Goal: Information Seeking & Learning: Learn about a topic

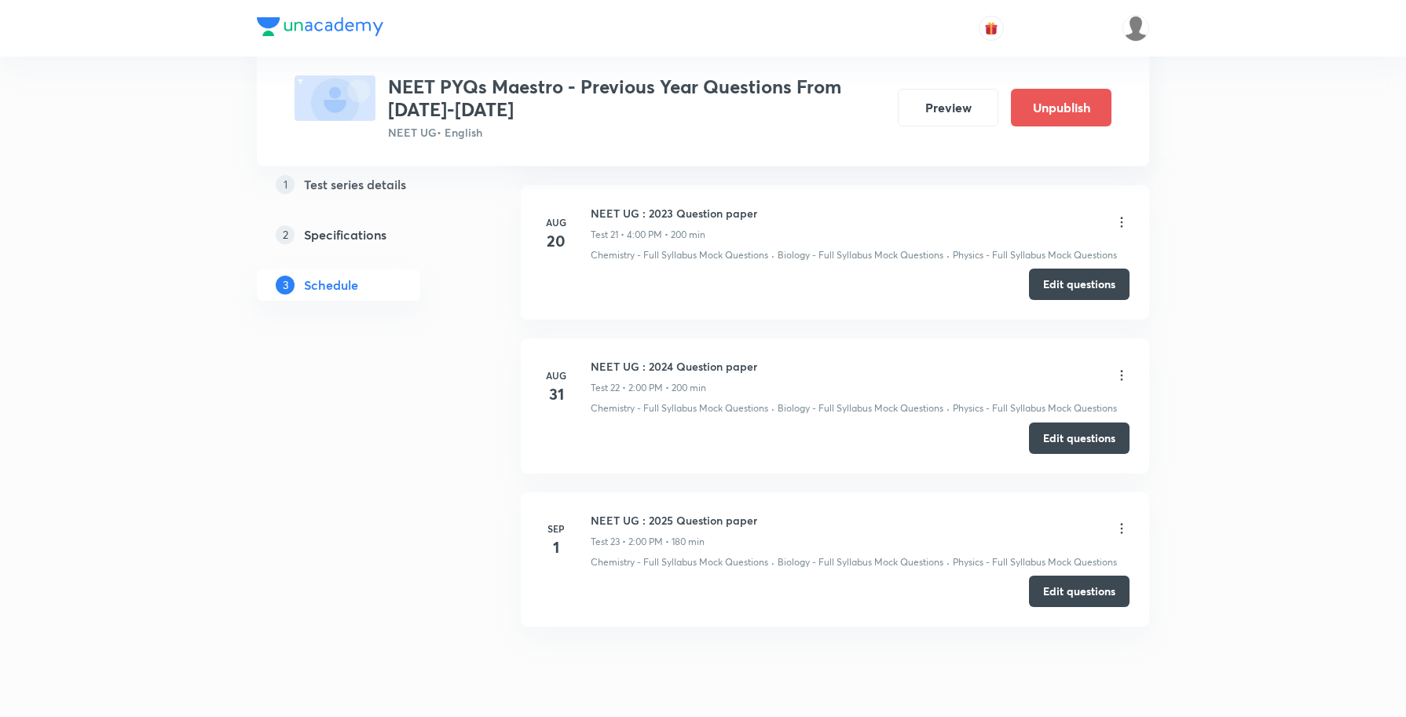
scroll to position [3613, 0]
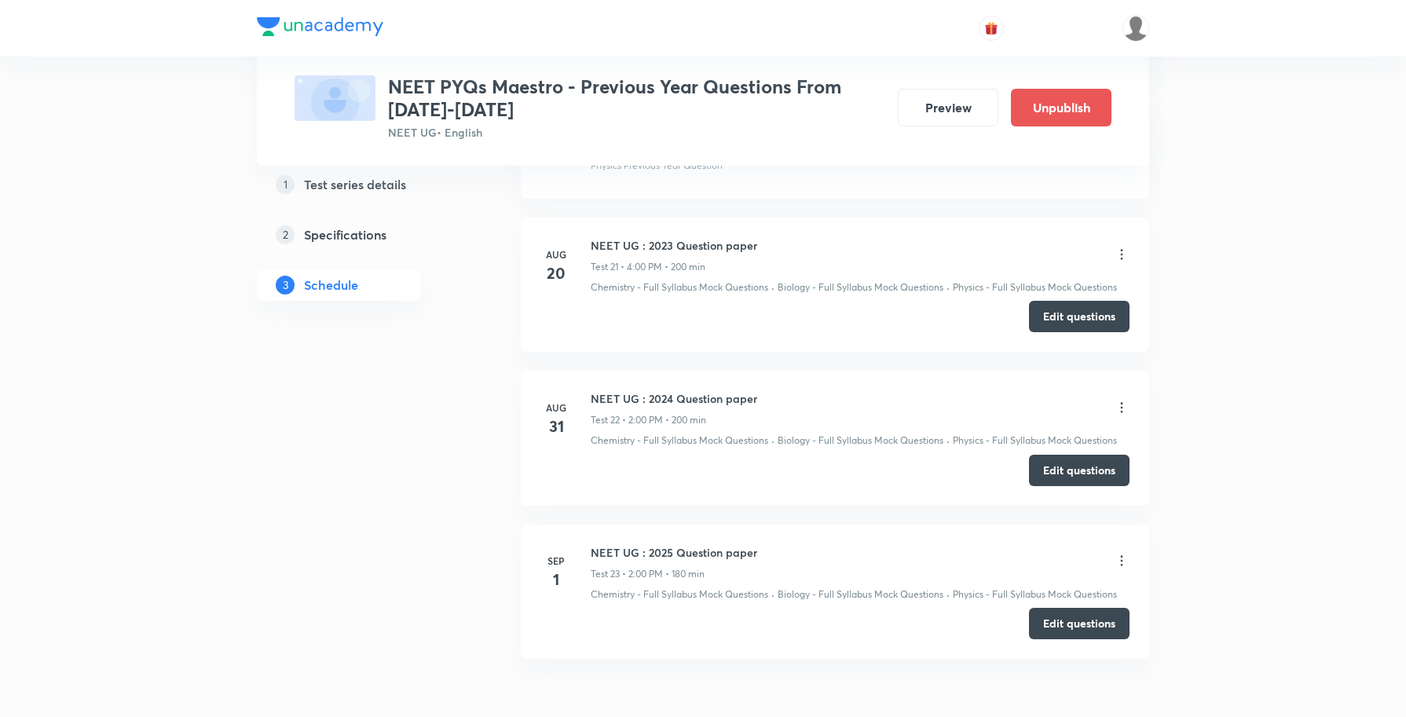
click at [1121, 415] on icon at bounding box center [1122, 408] width 16 height 16
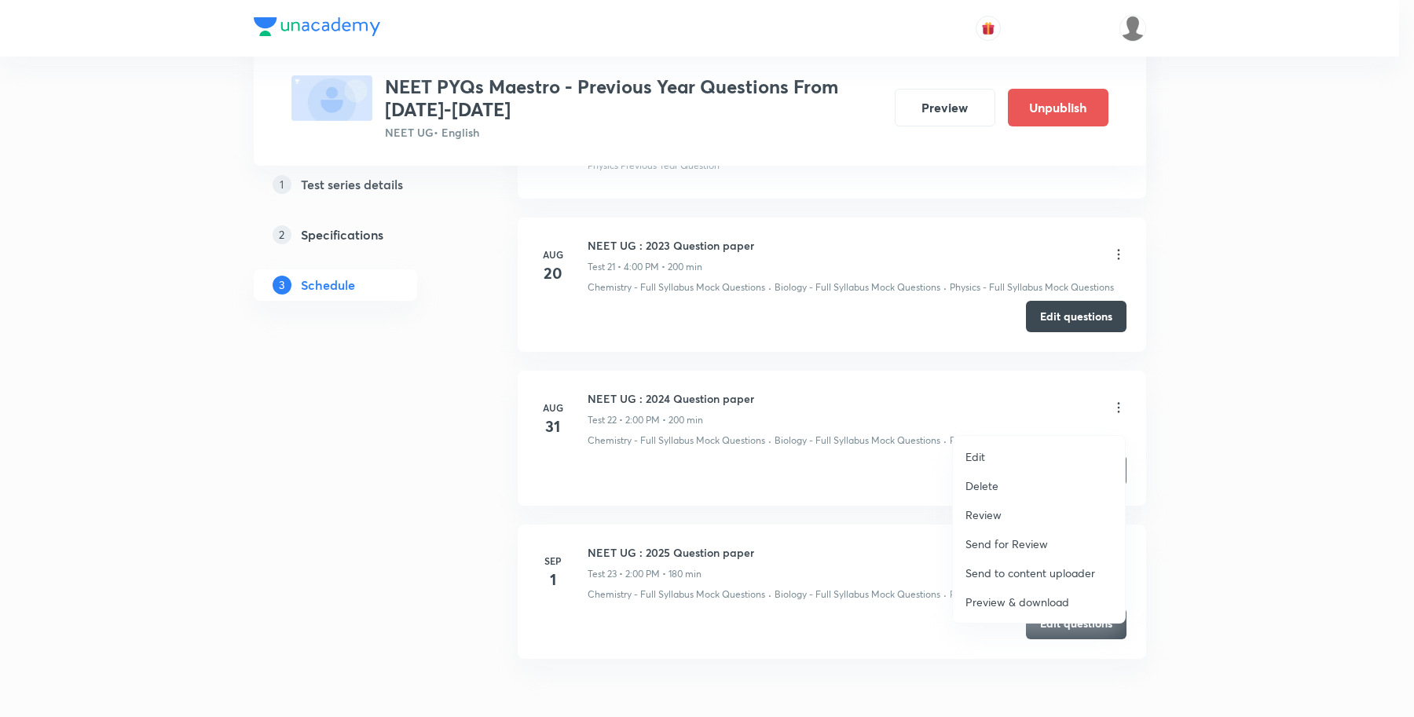
click at [1001, 513] on li "Review" at bounding box center [1039, 514] width 172 height 29
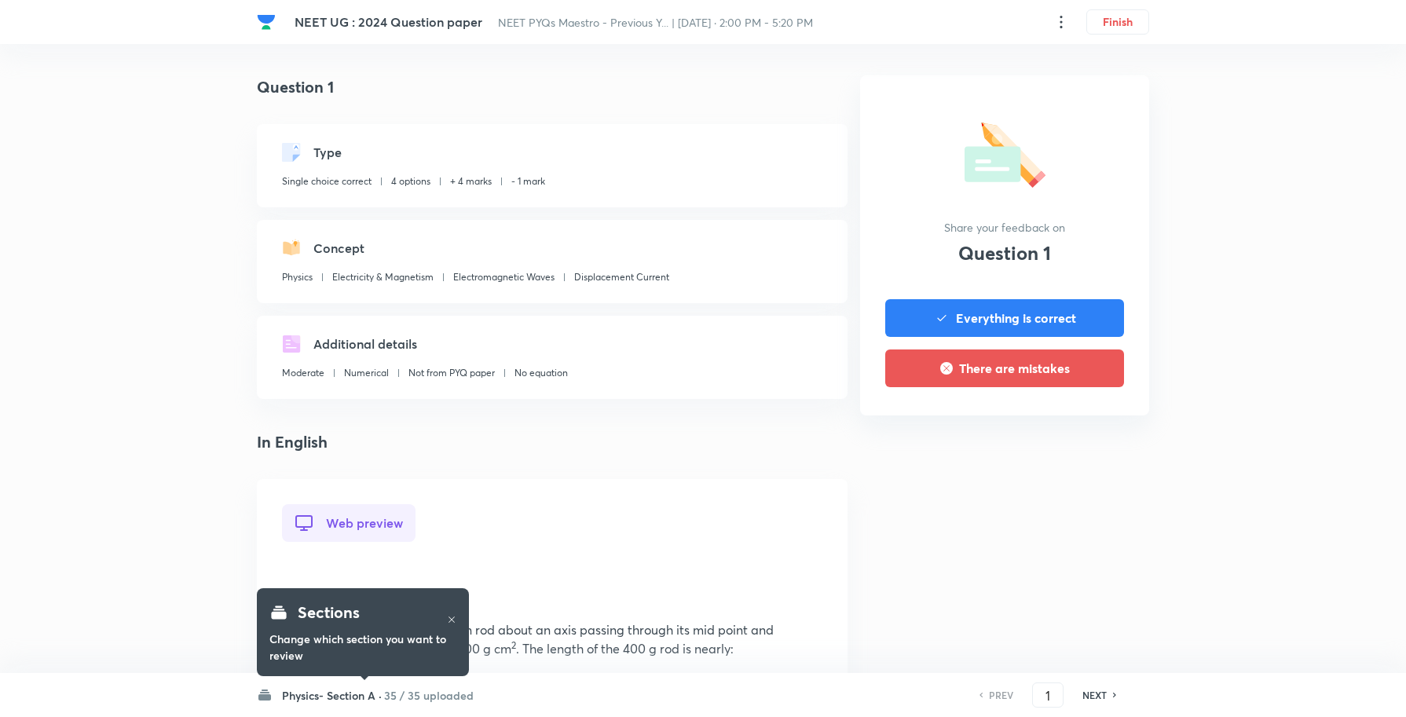
click at [354, 695] on h6 "Physics- Section A ·" at bounding box center [332, 695] width 100 height 16
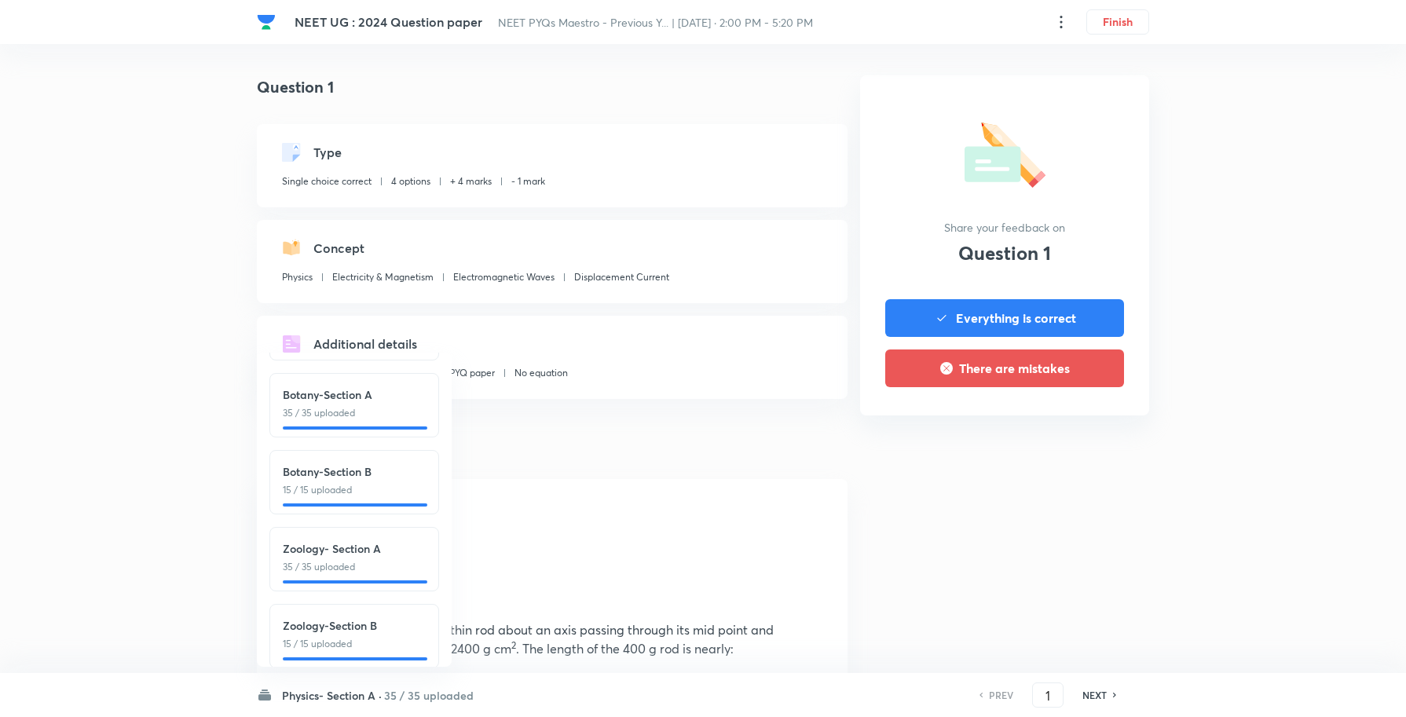
scroll to position [328, 0]
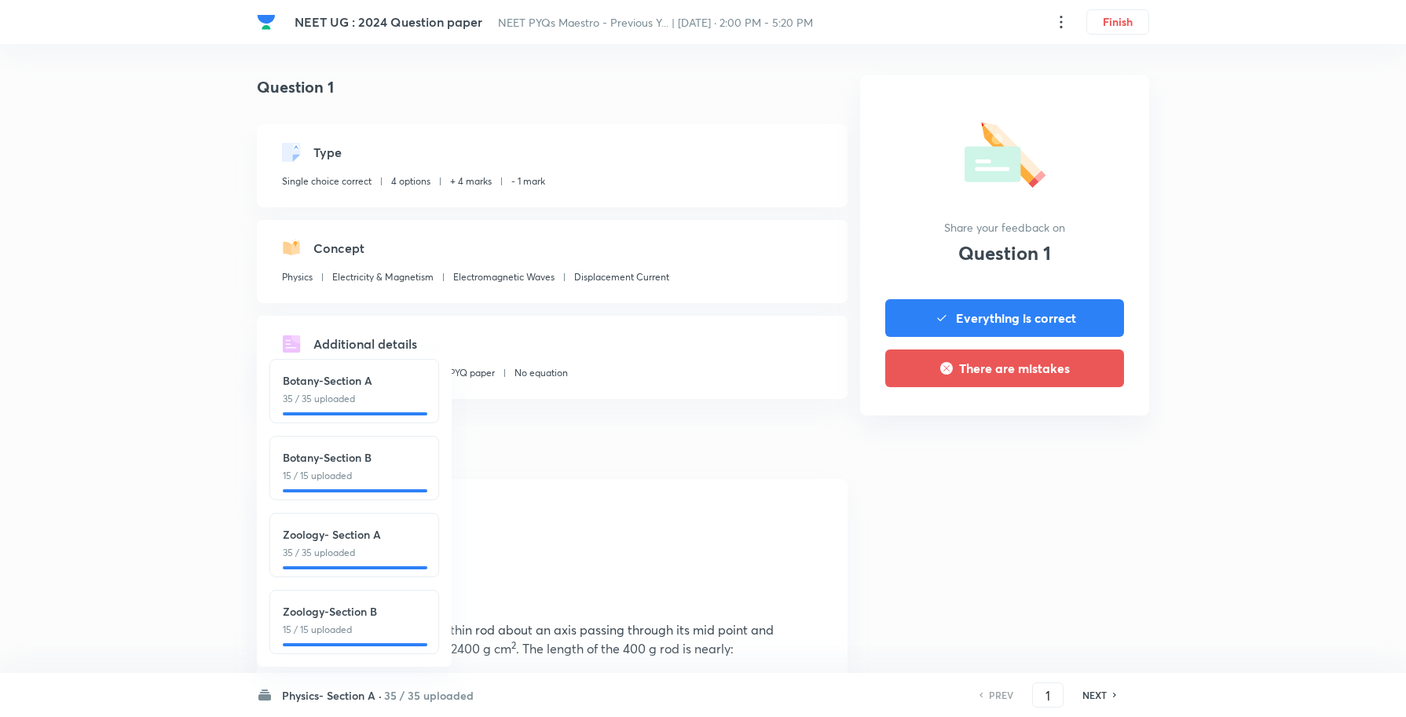
click at [1086, 700] on h6 "NEXT" at bounding box center [1094, 695] width 24 height 14
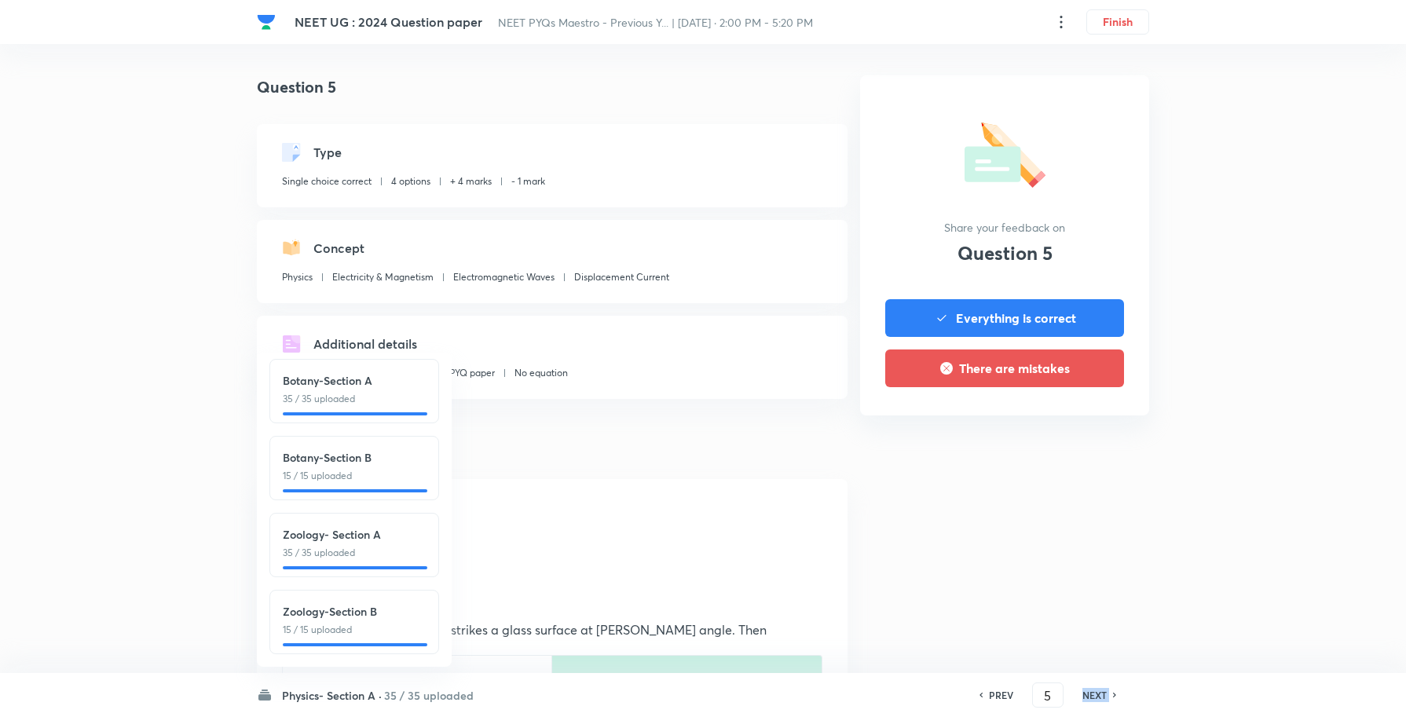
click at [1086, 700] on h6 "NEXT" at bounding box center [1094, 695] width 24 height 14
type input "8"
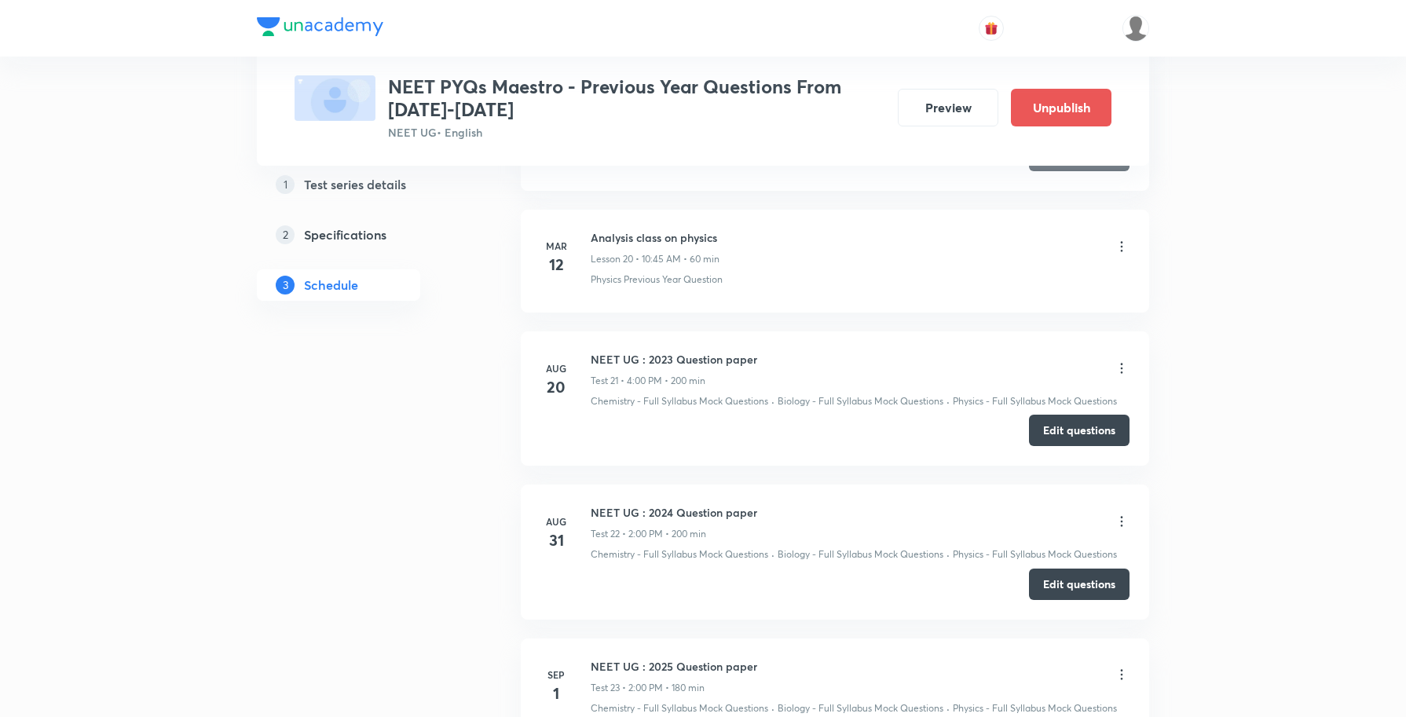
scroll to position [3711, 0]
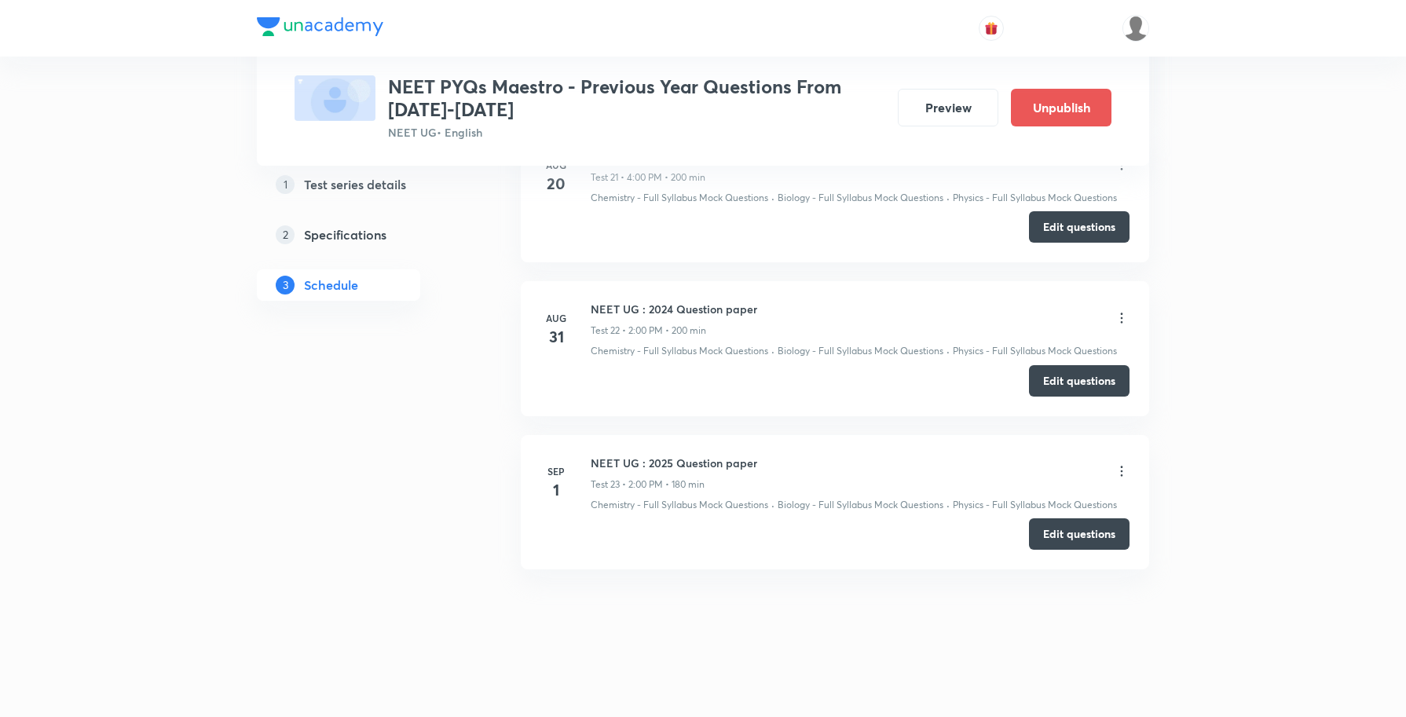
click at [1117, 474] on icon at bounding box center [1122, 471] width 16 height 16
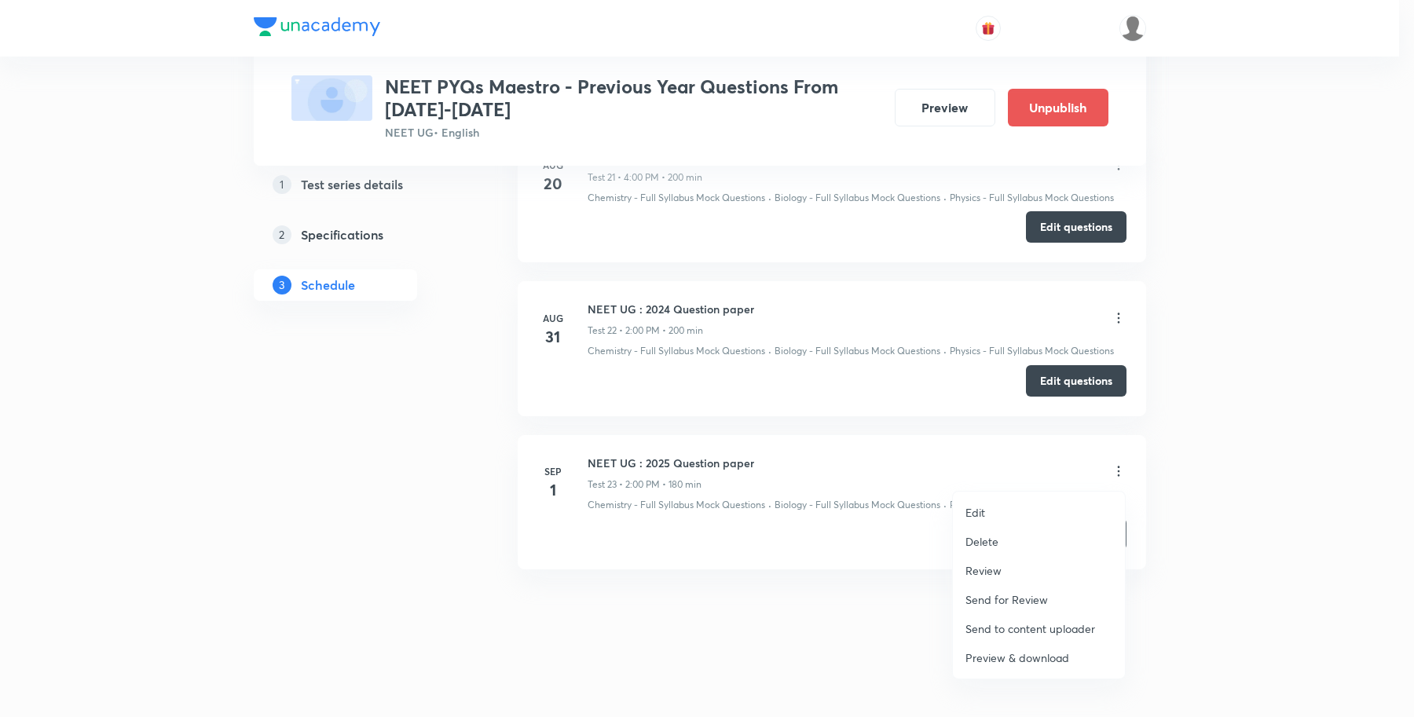
click at [997, 563] on p "Review" at bounding box center [983, 570] width 36 height 16
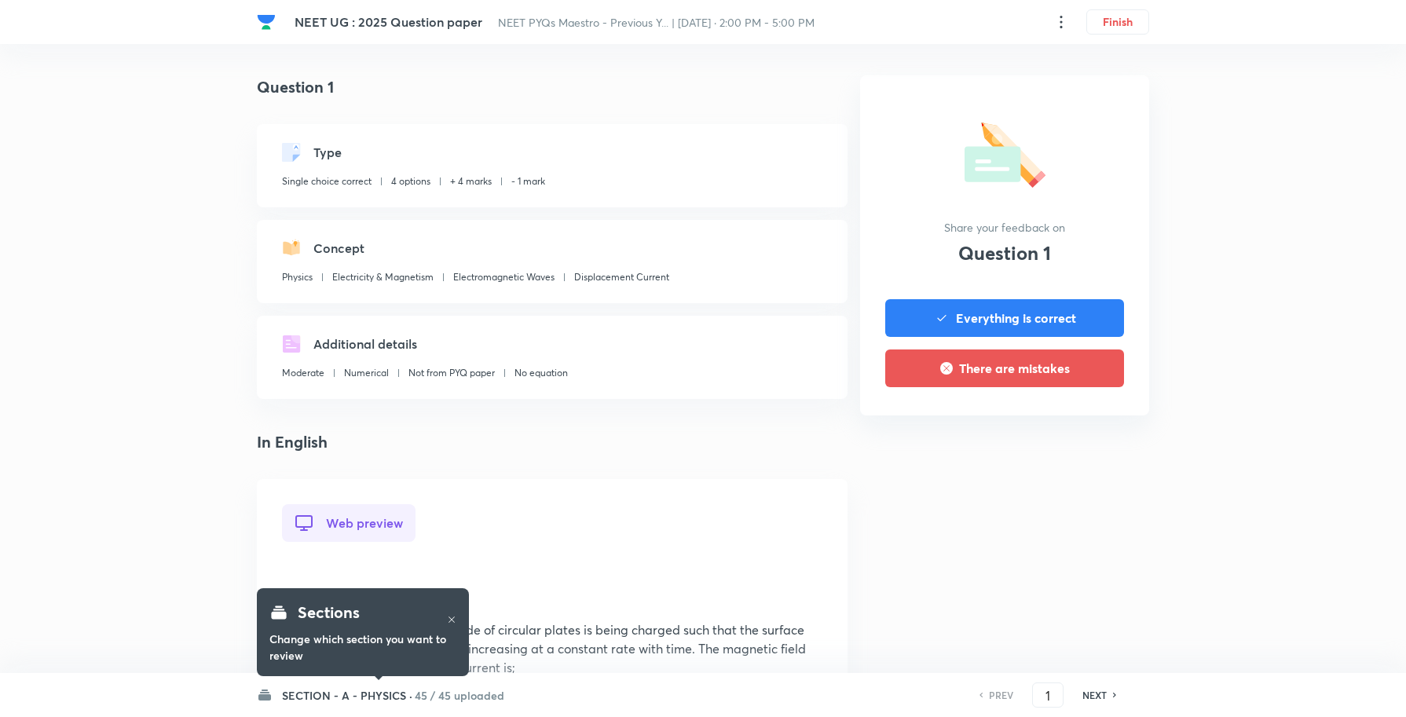
click at [311, 696] on h6 "SECTION - A - PHYSICS ·" at bounding box center [347, 695] width 130 height 16
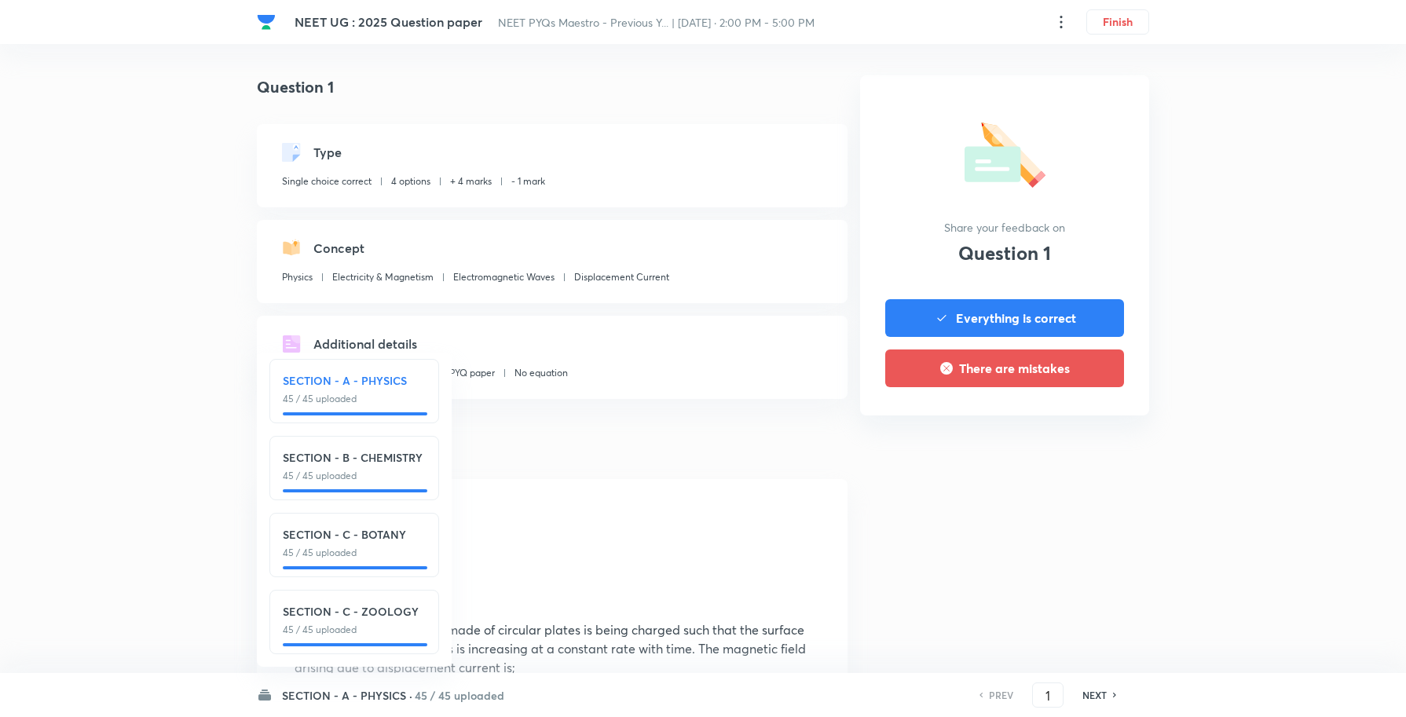
scroll to position [20, 0]
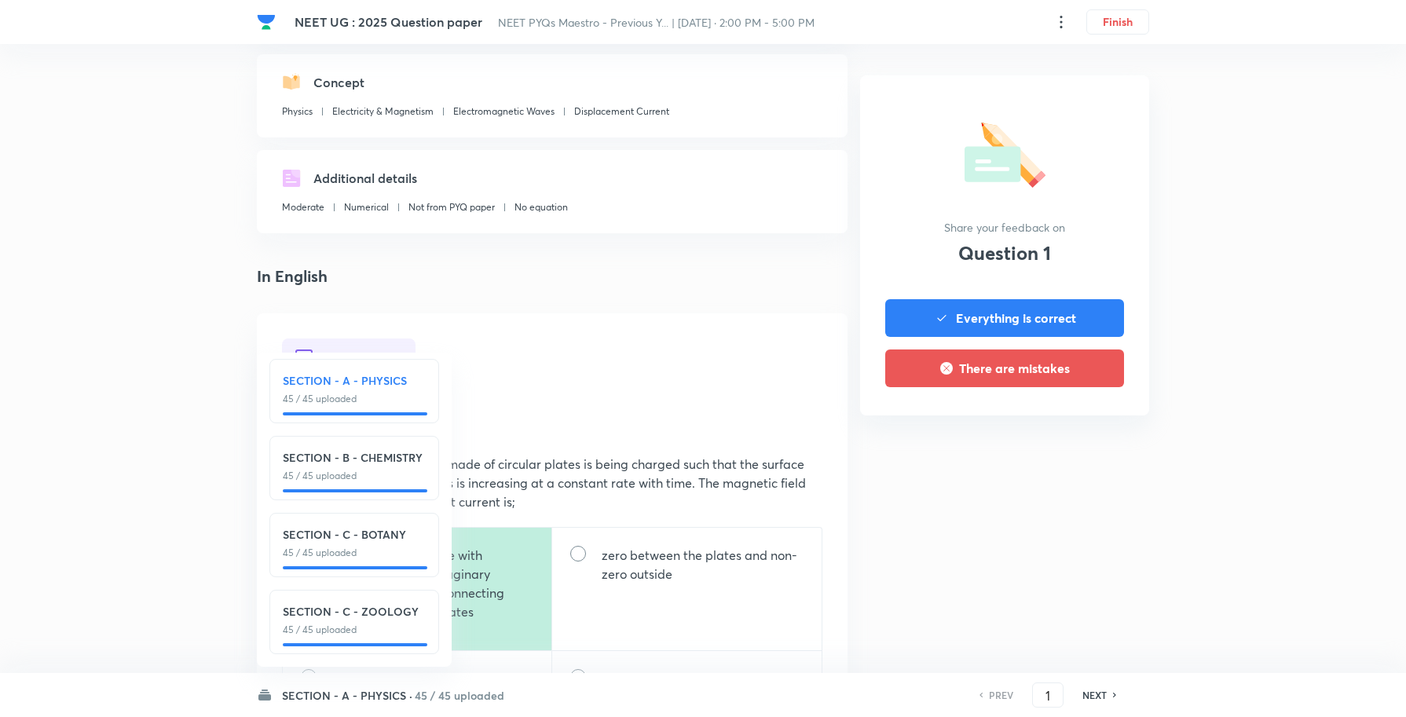
scroll to position [196, 0]
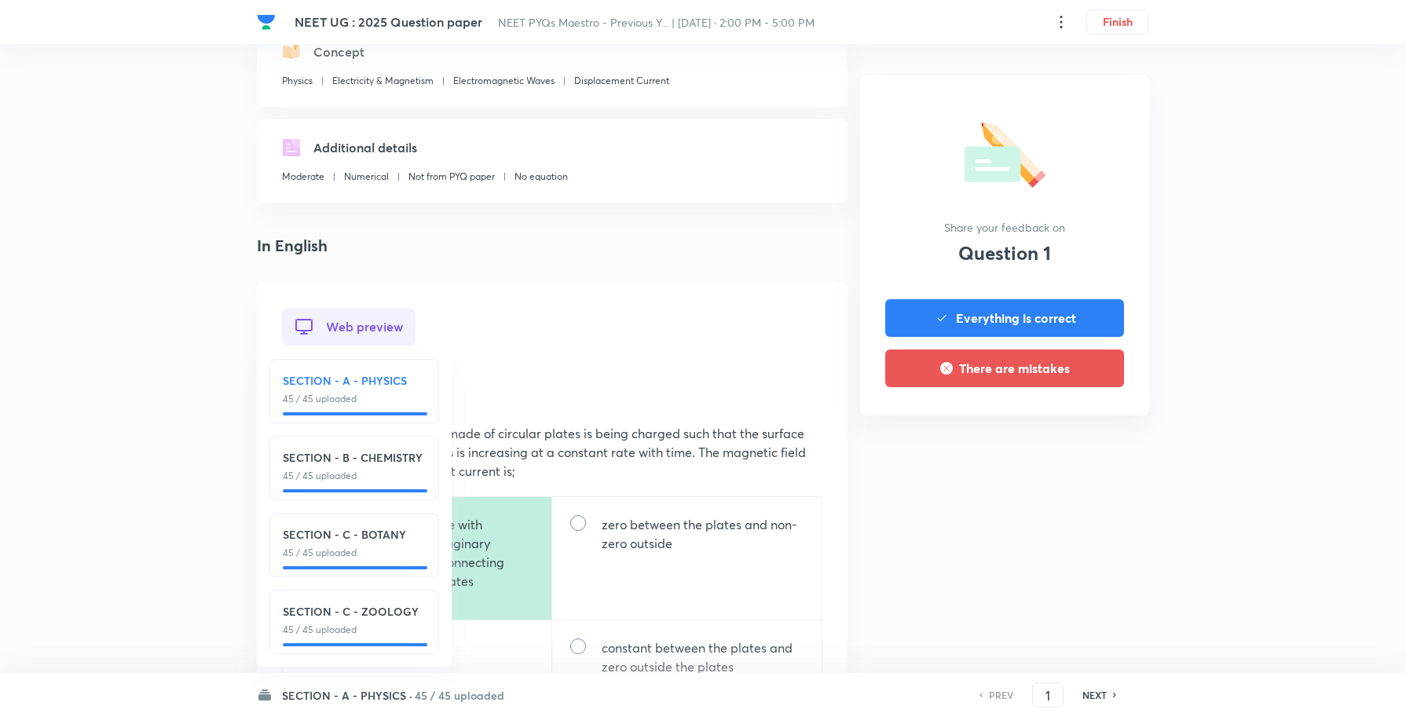
click at [495, 315] on div "Web preview Question A parallel plate capacitor made of circular plates is bein…" at bounding box center [552, 542] width 540 height 469
click at [1094, 691] on h6 "NEXT" at bounding box center [1094, 695] width 24 height 14
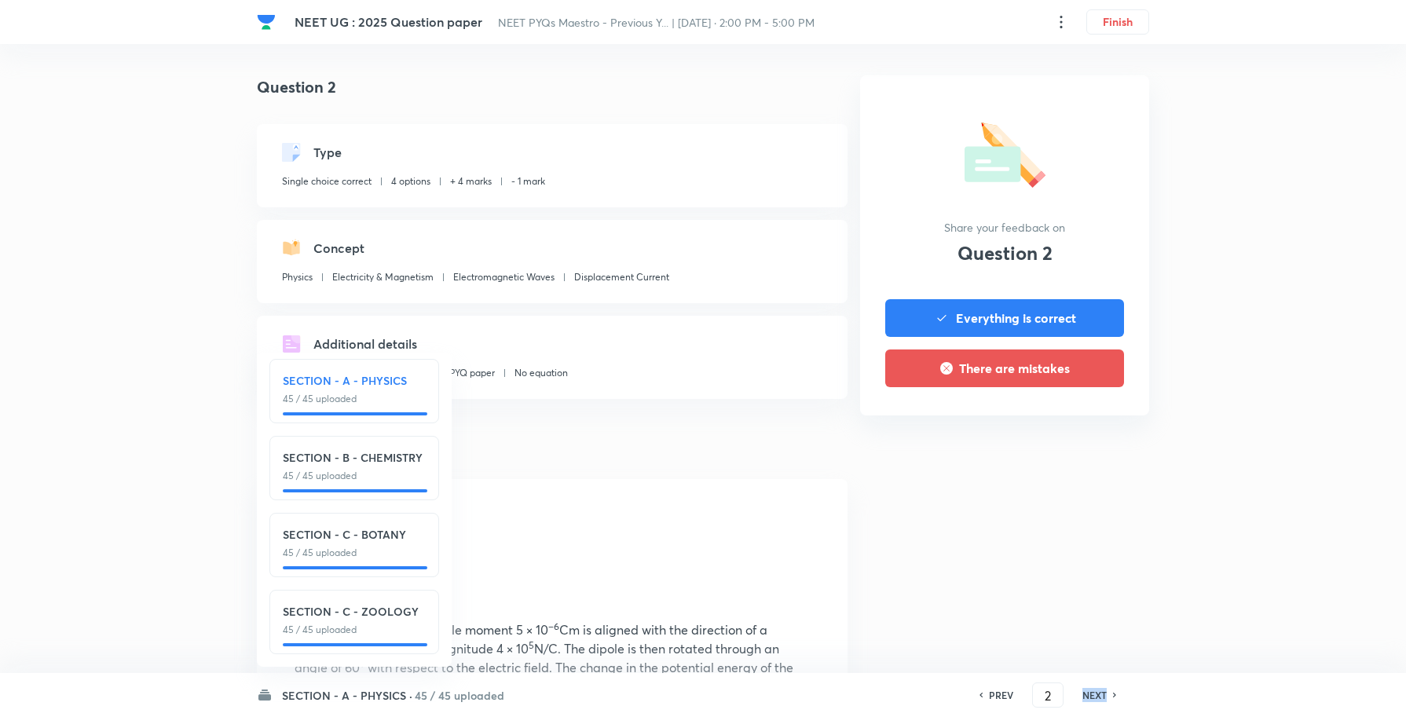
click at [1094, 691] on h6 "NEXT" at bounding box center [1094, 695] width 24 height 14
click at [326, 692] on h6 "SECTION - A - PHYSICS ·" at bounding box center [347, 695] width 130 height 16
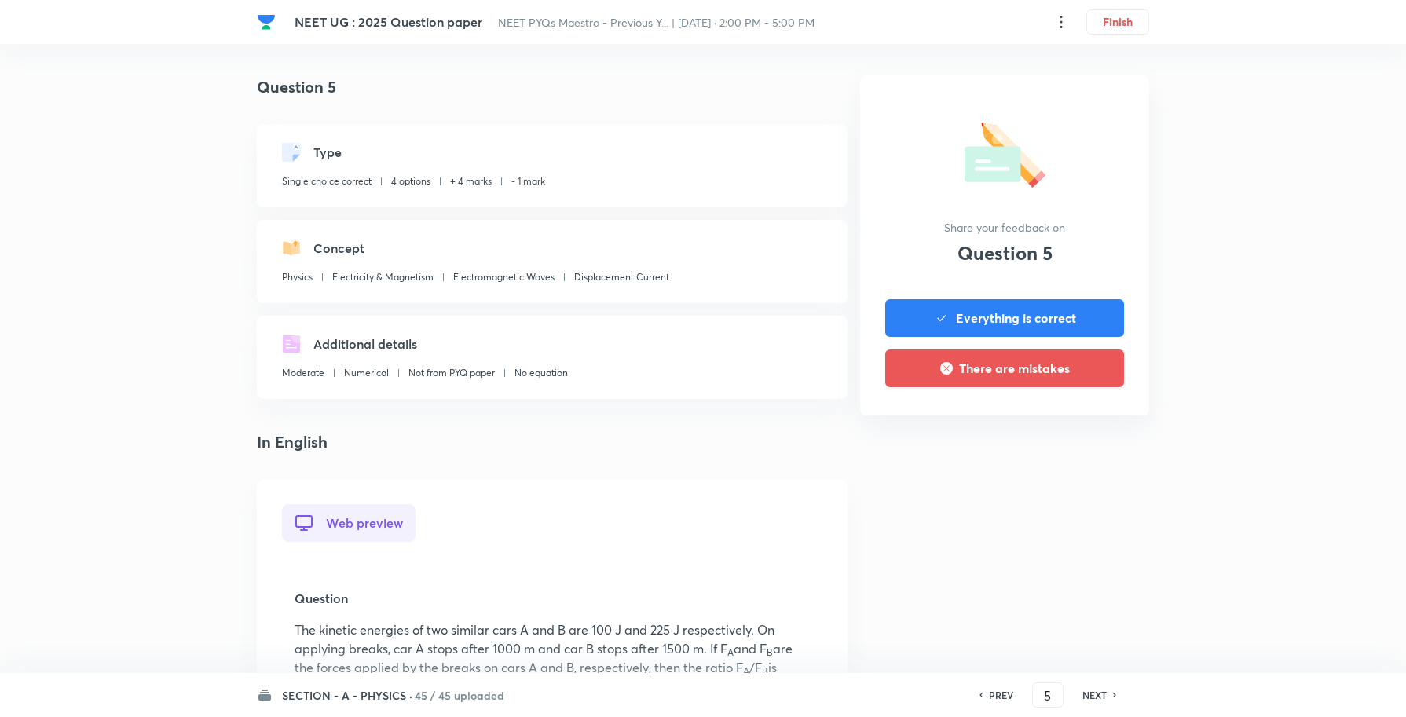
click at [1104, 697] on h6 "NEXT" at bounding box center [1094, 695] width 24 height 14
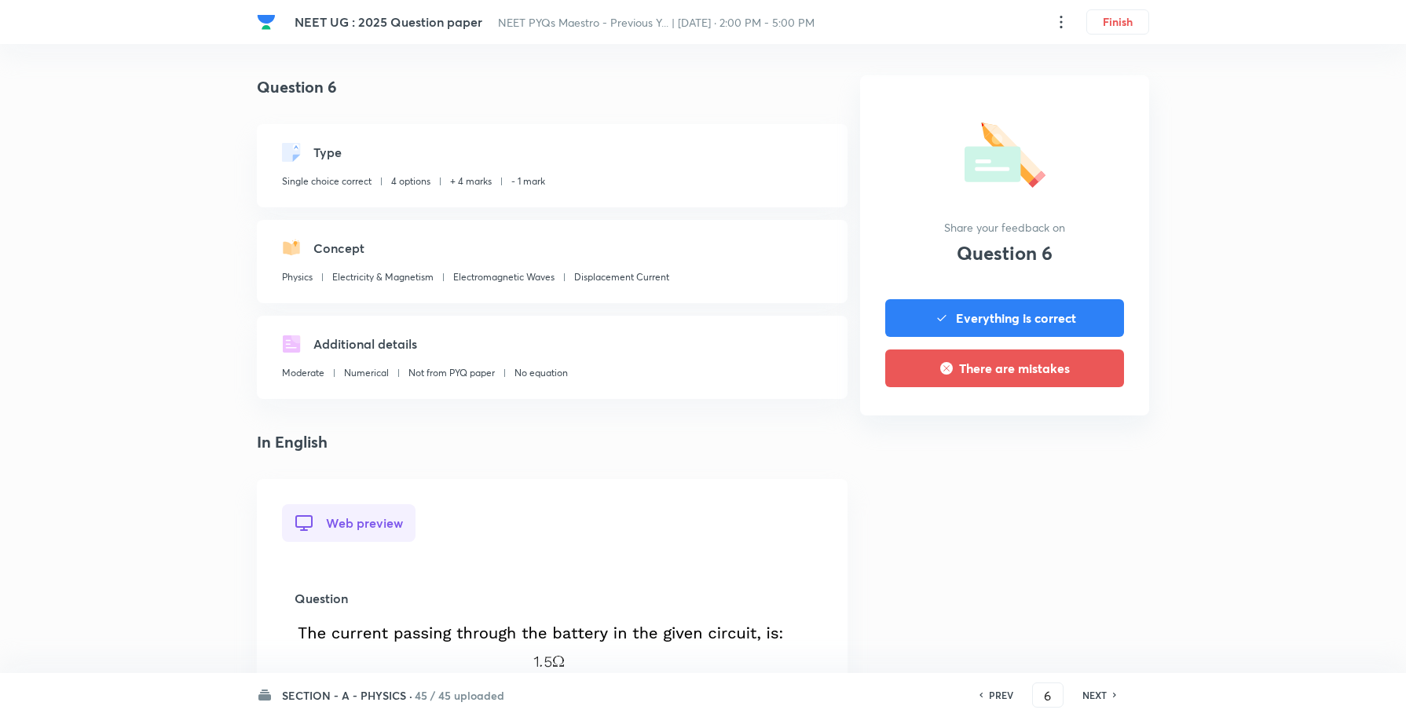
click at [1104, 697] on h6 "NEXT" at bounding box center [1094, 695] width 24 height 14
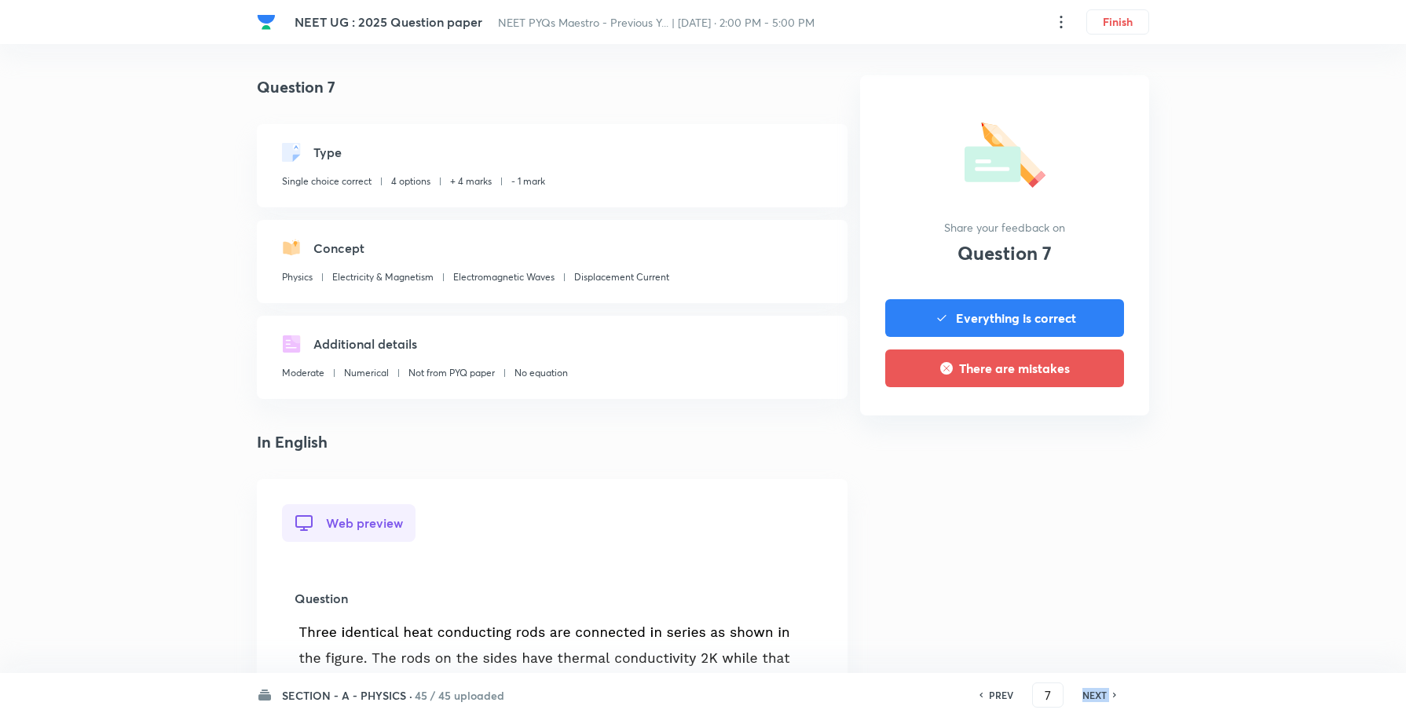
click at [1104, 697] on h6 "NEXT" at bounding box center [1094, 695] width 24 height 14
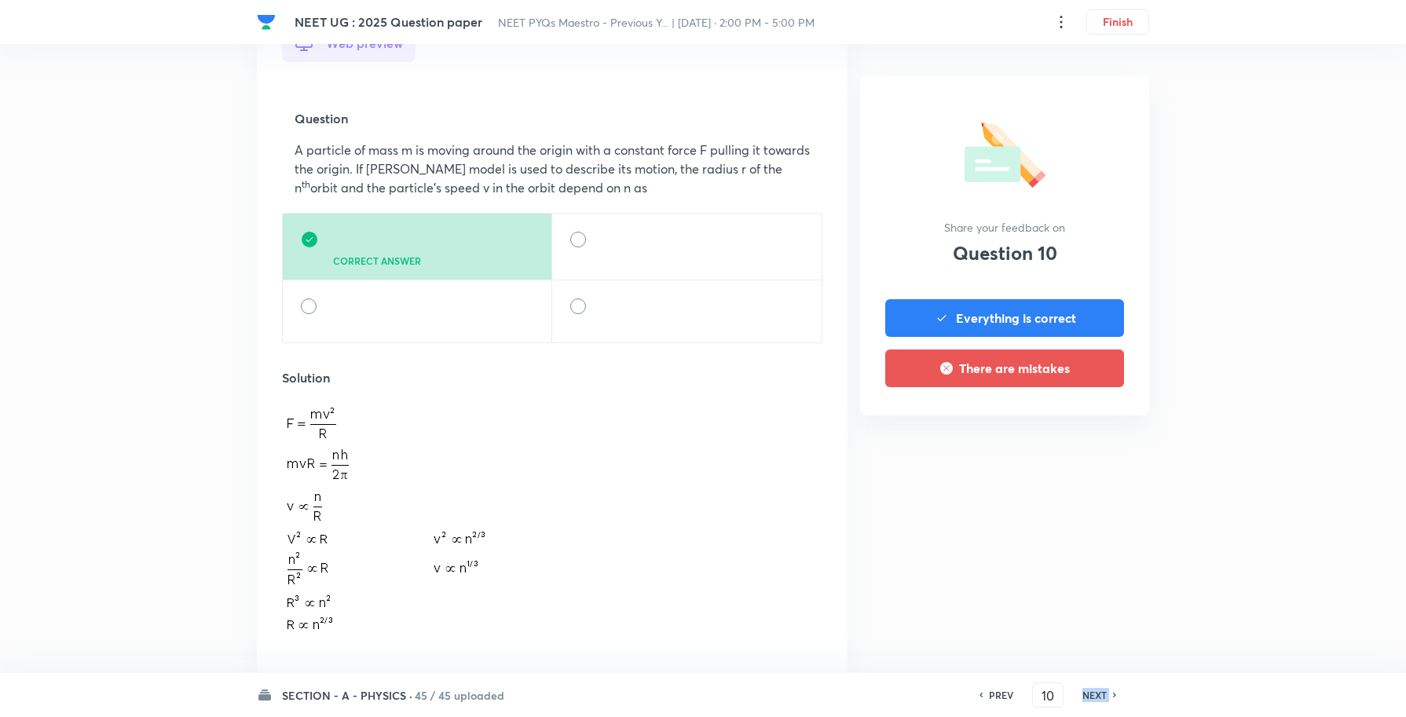
scroll to position [491, 0]
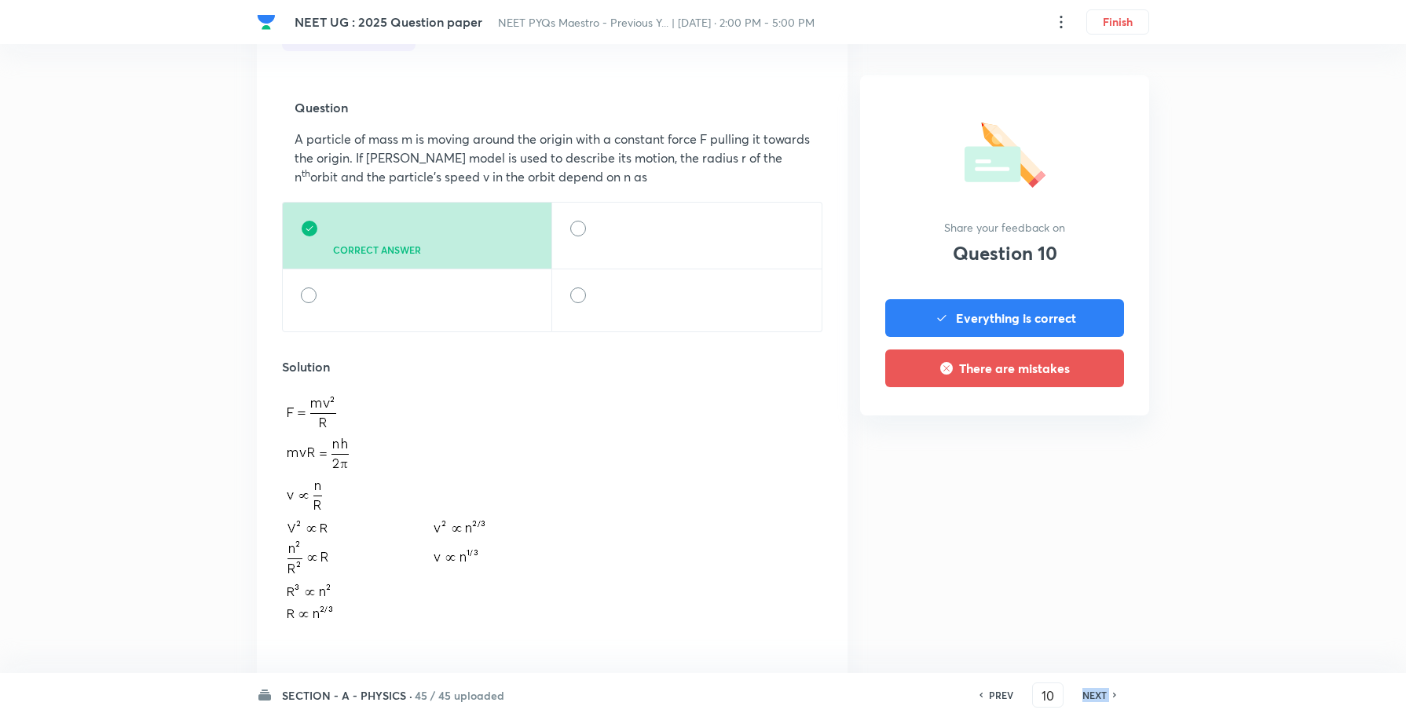
click at [1094, 693] on h6 "NEXT" at bounding box center [1094, 695] width 24 height 14
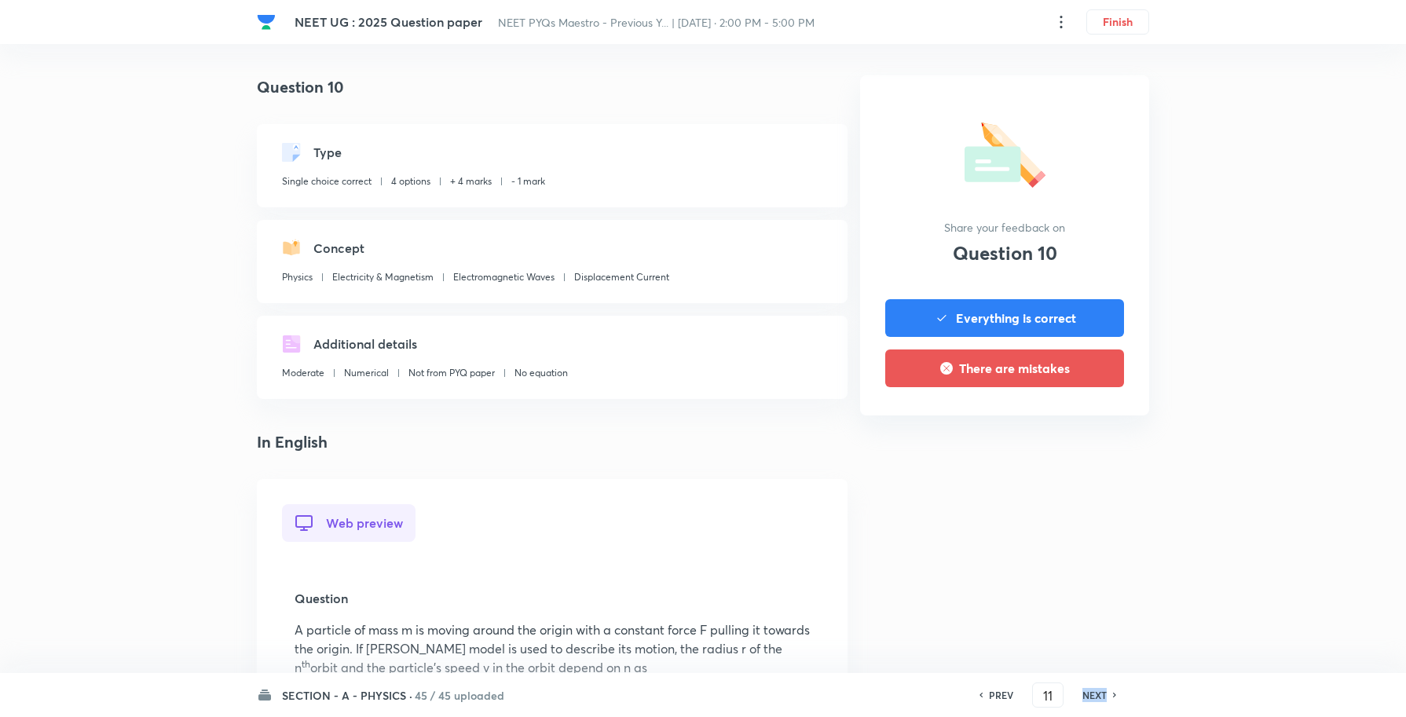
click at [1094, 693] on h6 "NEXT" at bounding box center [1094, 695] width 24 height 14
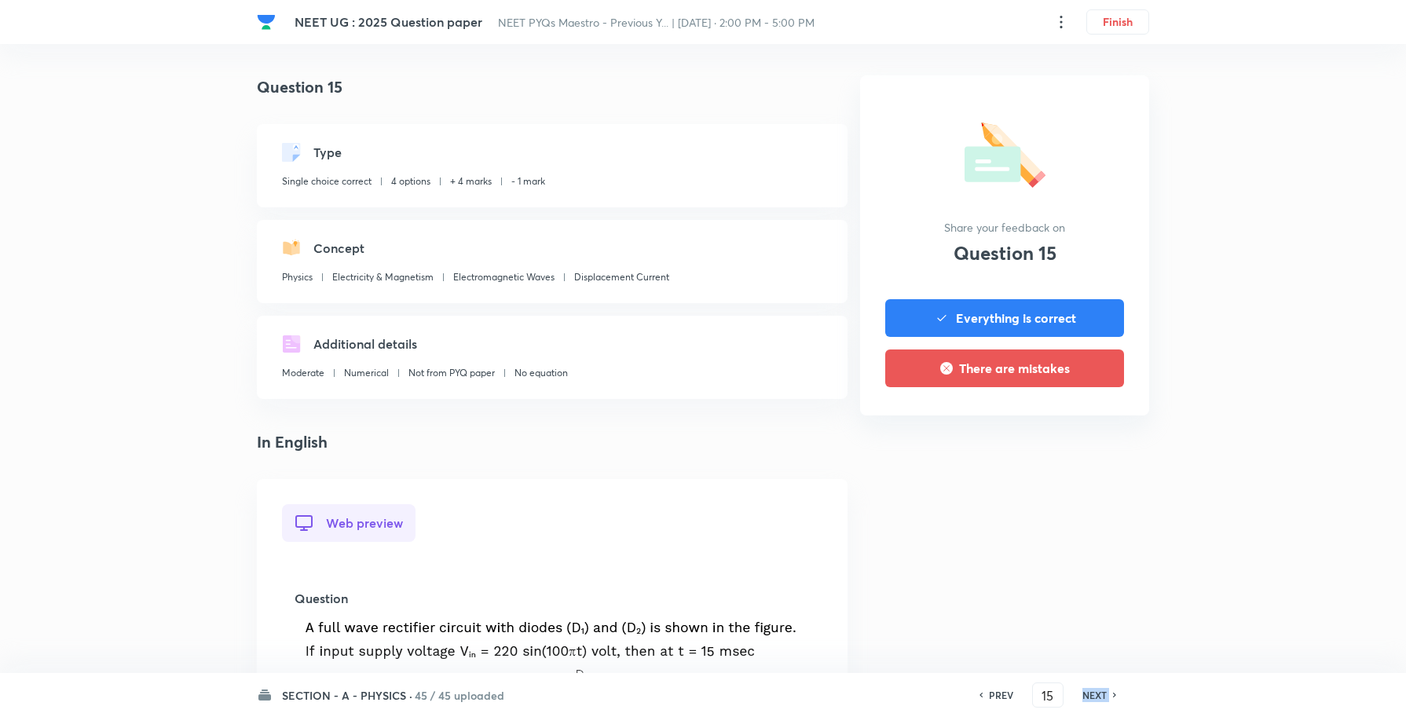
click at [1094, 693] on h6 "NEXT" at bounding box center [1094, 695] width 24 height 14
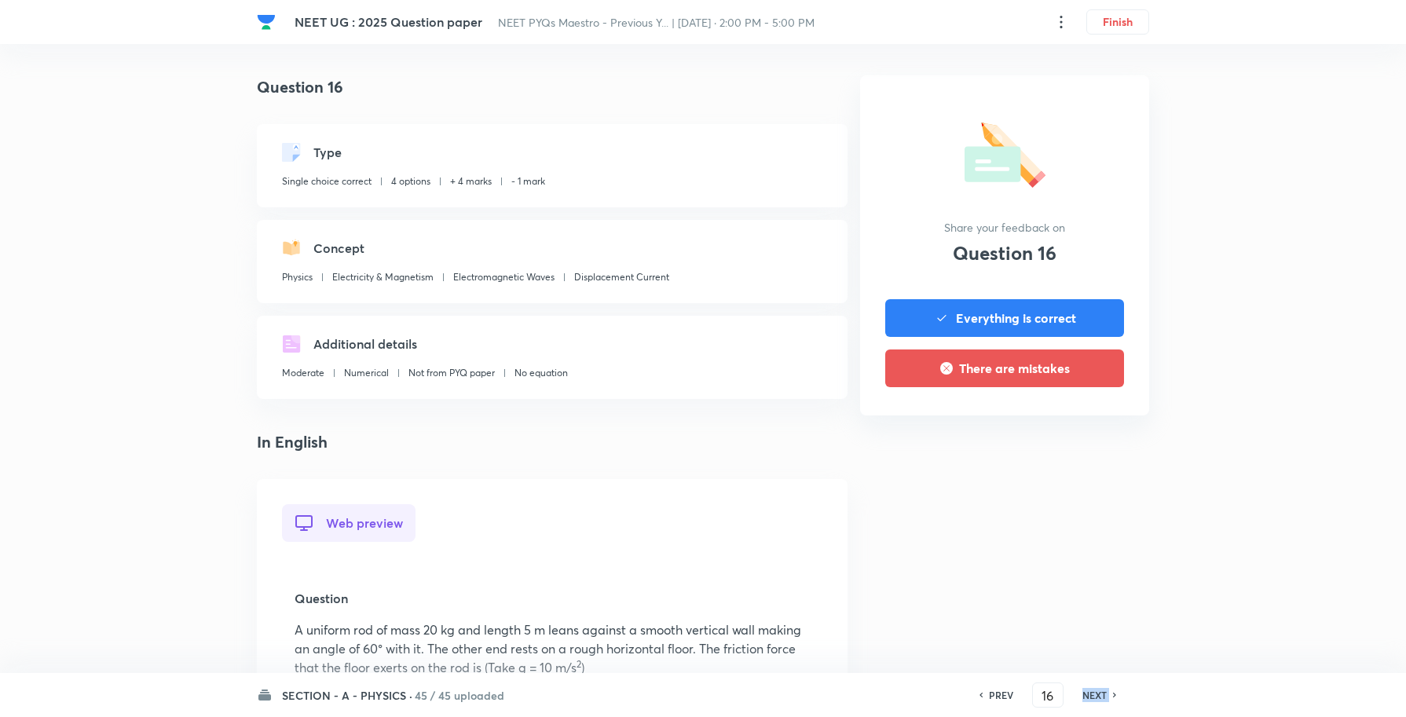
click at [1094, 693] on h6 "NEXT" at bounding box center [1094, 695] width 24 height 14
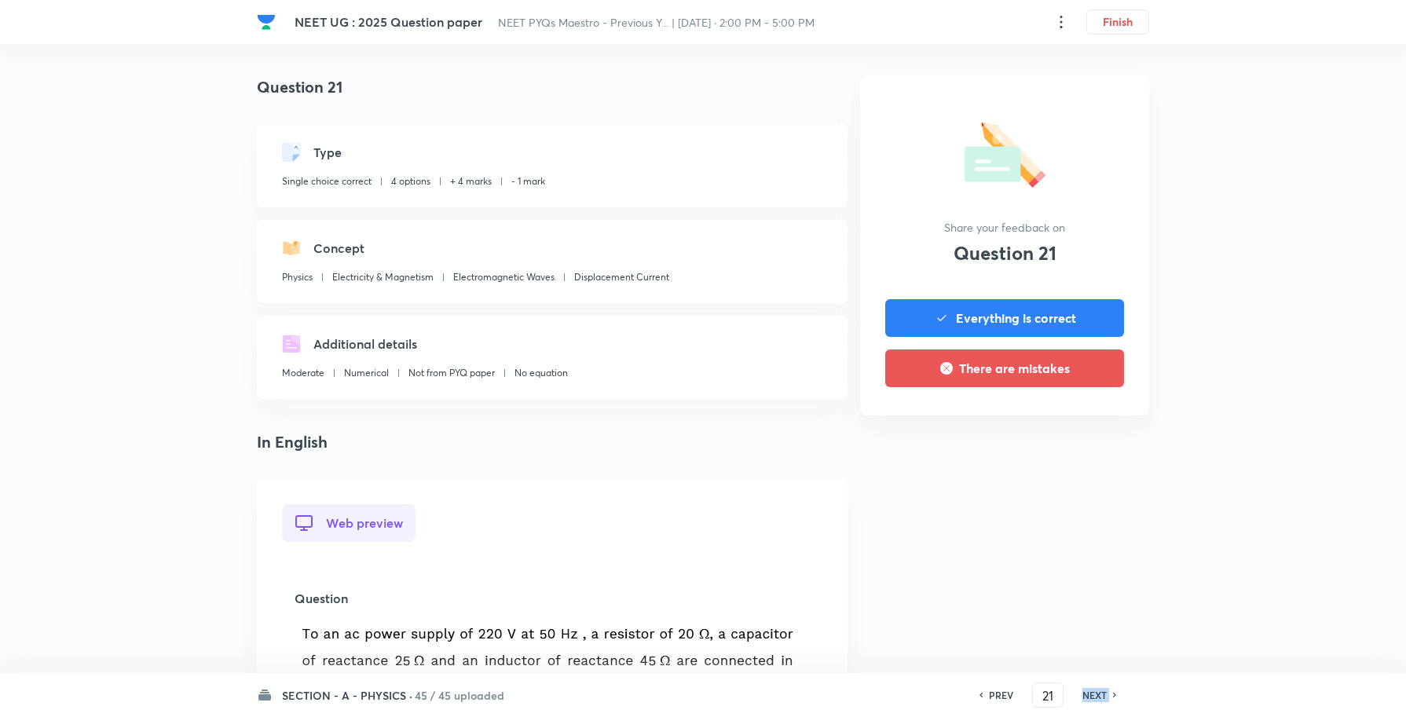
click at [1094, 693] on h6 "NEXT" at bounding box center [1094, 695] width 24 height 14
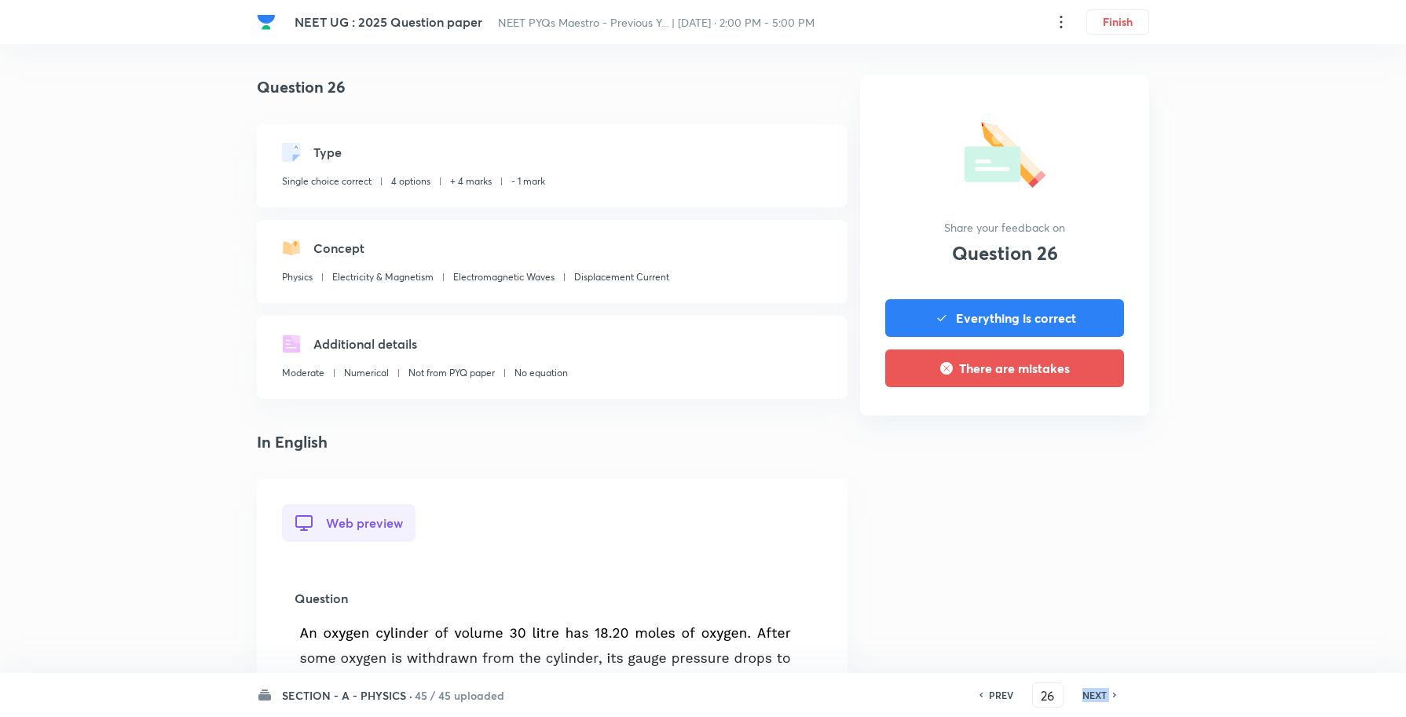
click at [1094, 693] on h6 "NEXT" at bounding box center [1094, 695] width 24 height 14
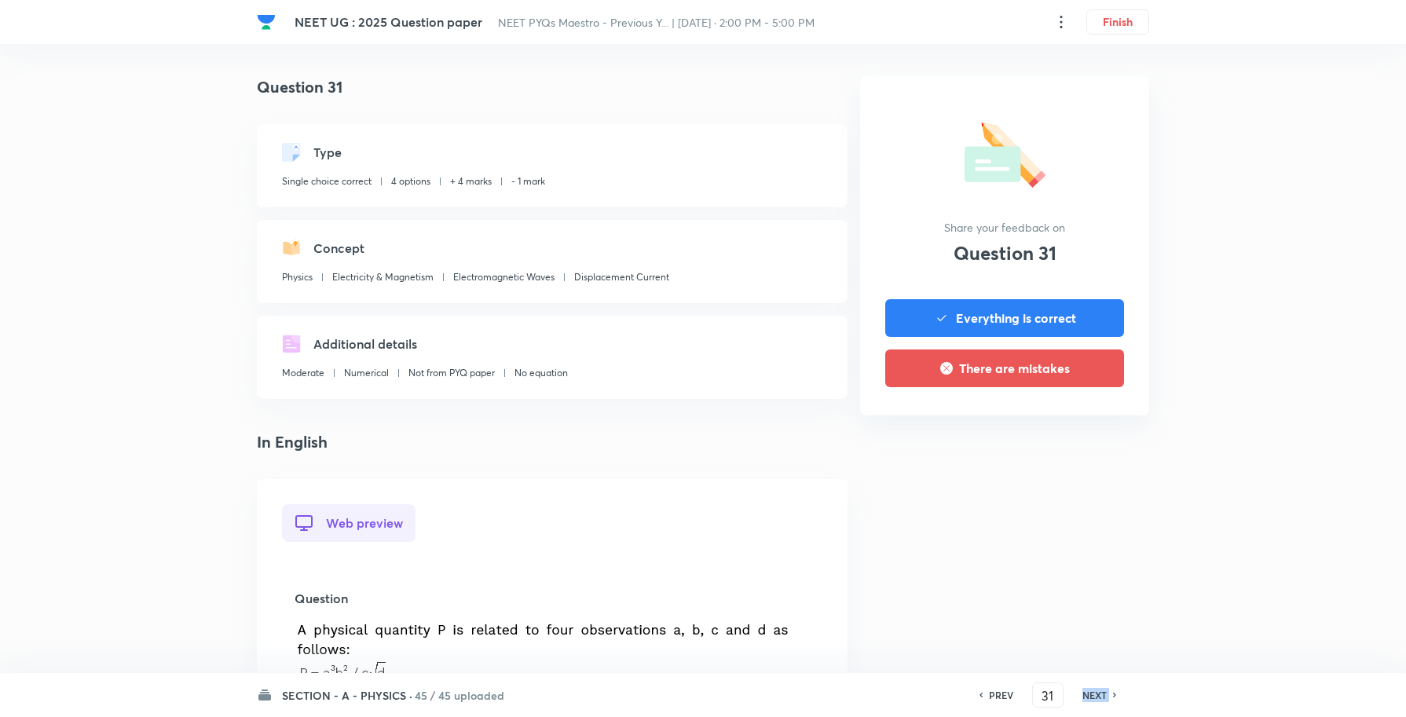
click at [1094, 693] on h6 "NEXT" at bounding box center [1094, 695] width 24 height 14
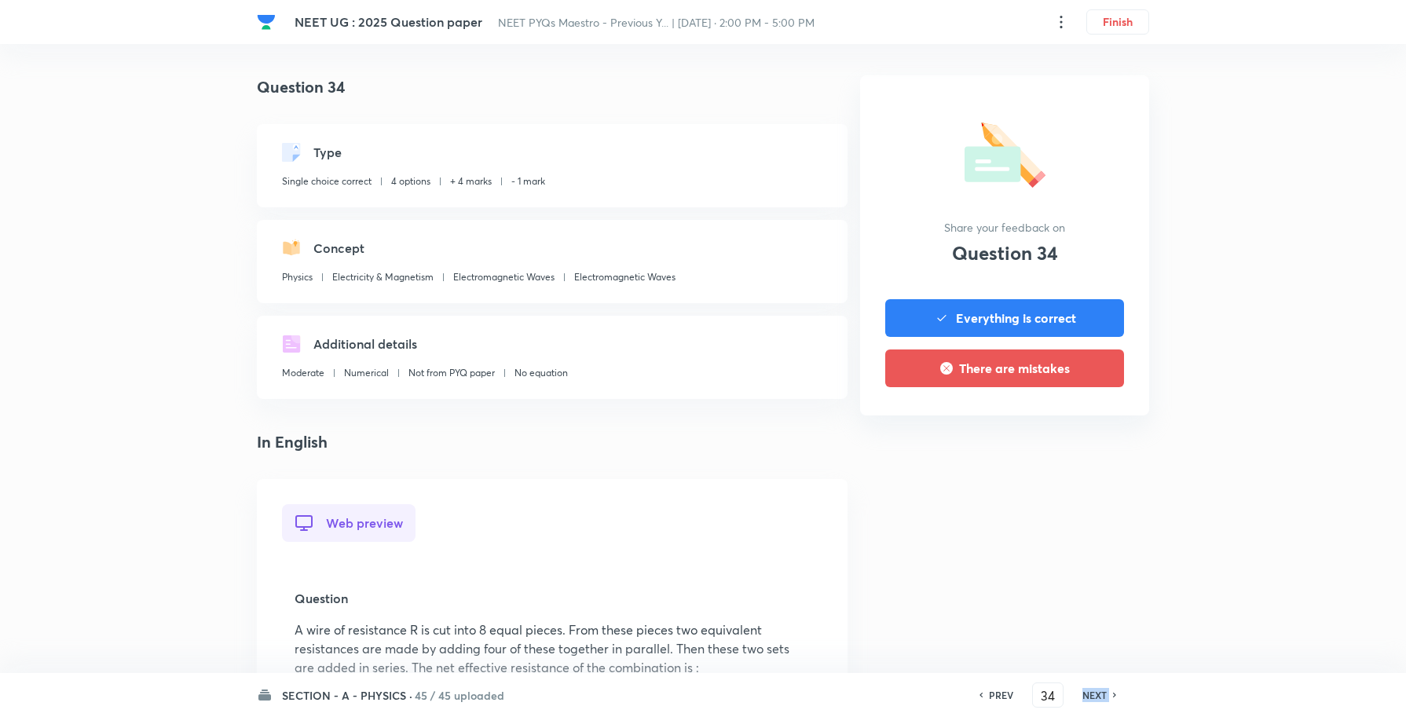
click at [1094, 693] on h6 "NEXT" at bounding box center [1094, 695] width 24 height 14
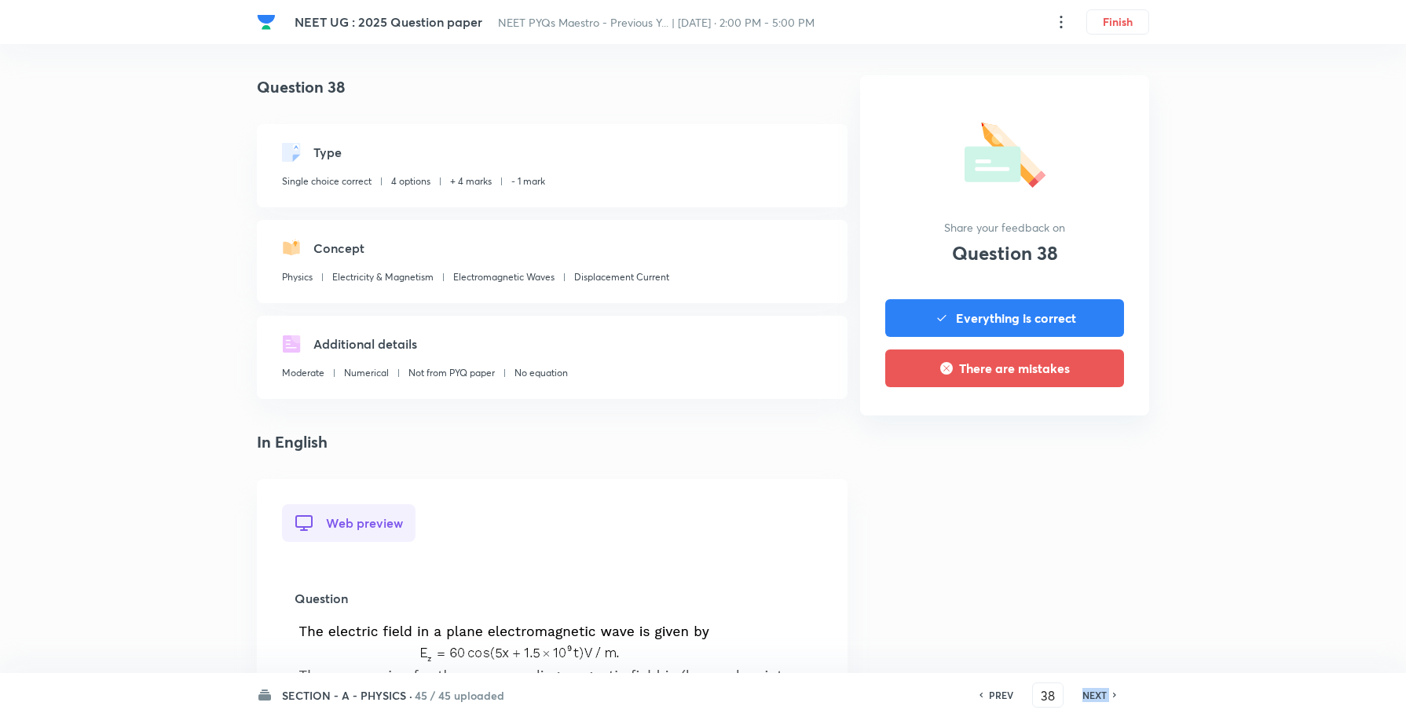
click at [1094, 693] on h6 "NEXT" at bounding box center [1094, 695] width 24 height 14
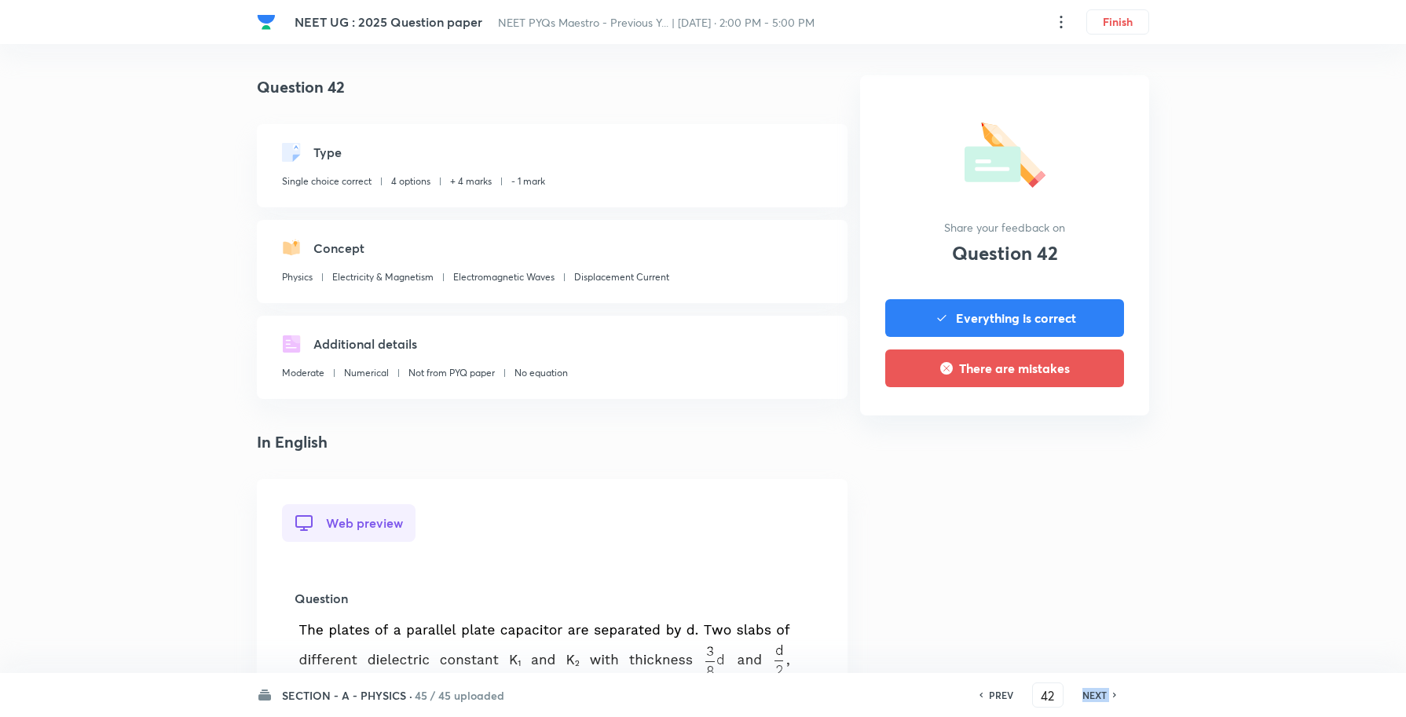
click at [1094, 693] on h6 "NEXT" at bounding box center [1094, 695] width 24 height 14
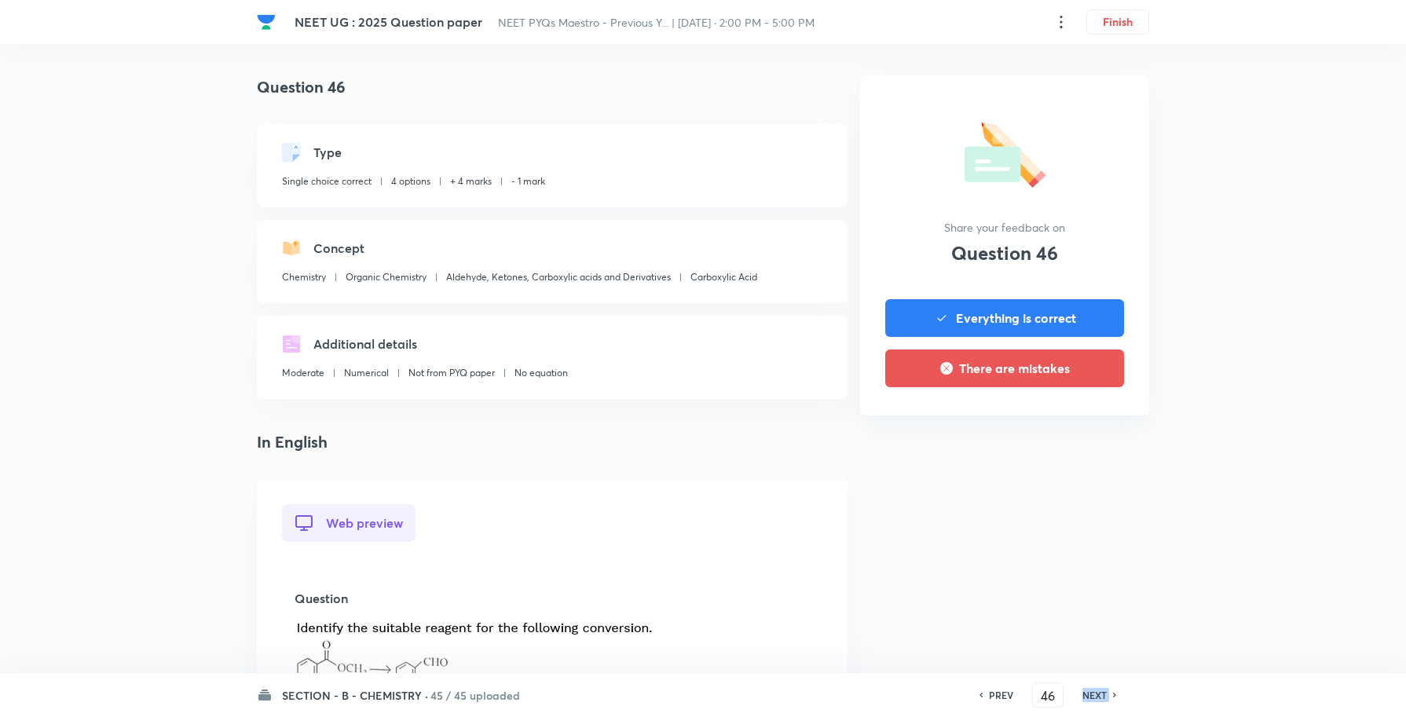
click at [1094, 693] on h6 "NEXT" at bounding box center [1094, 695] width 24 height 14
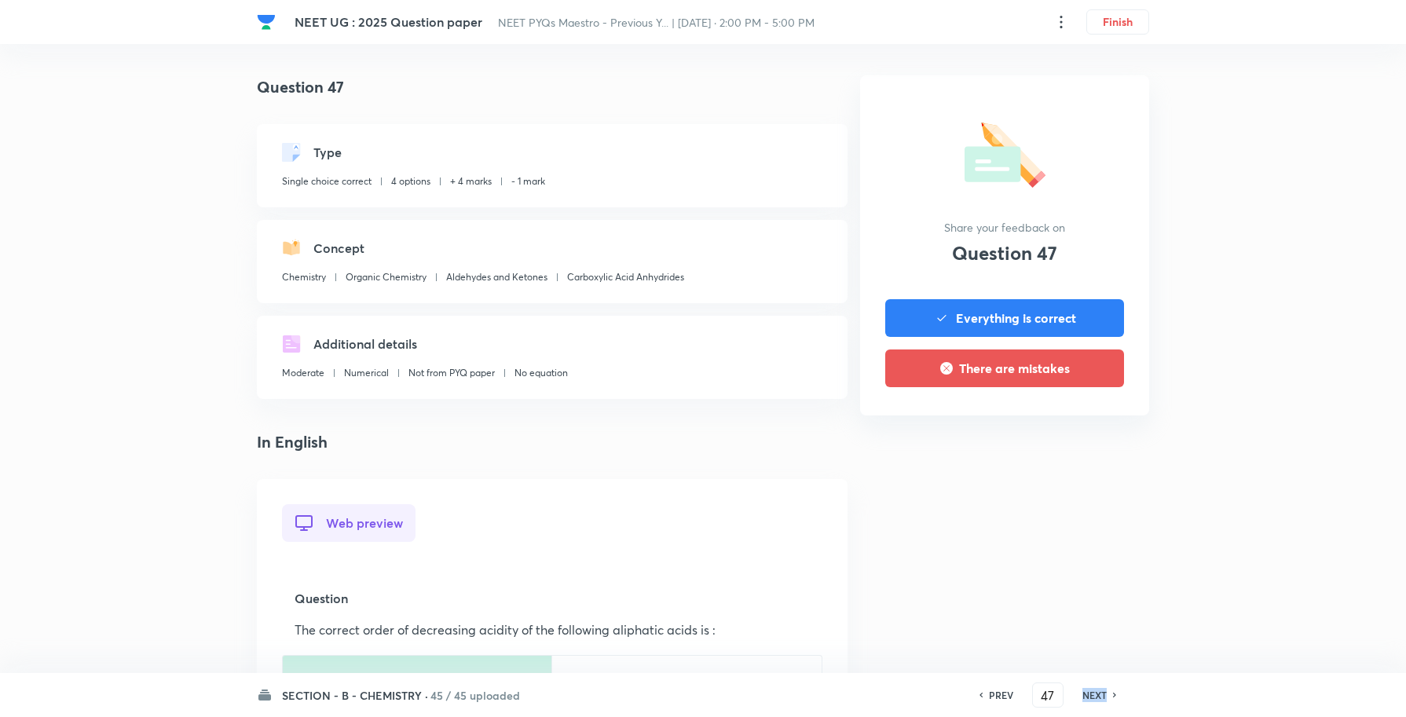
click at [1094, 693] on h6 "NEXT" at bounding box center [1094, 695] width 24 height 14
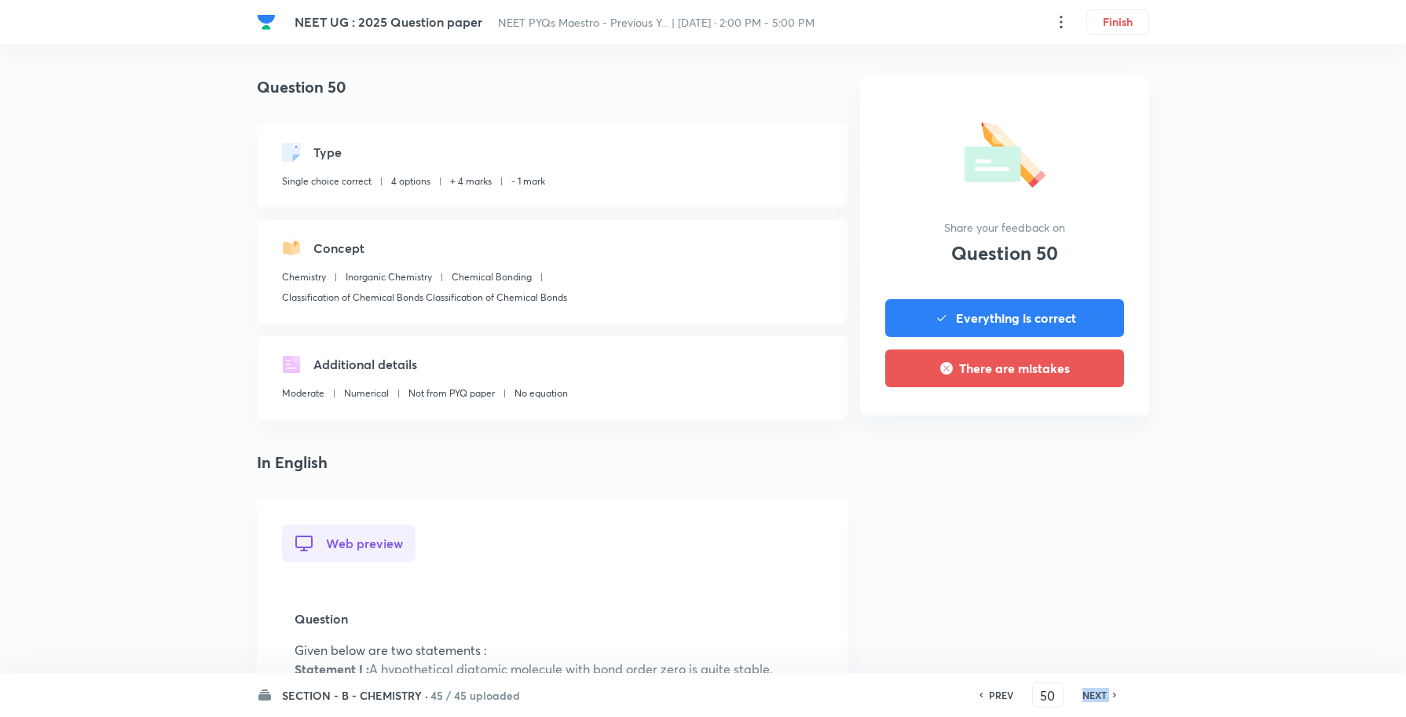
click at [1094, 693] on h6 "NEXT" at bounding box center [1094, 695] width 24 height 14
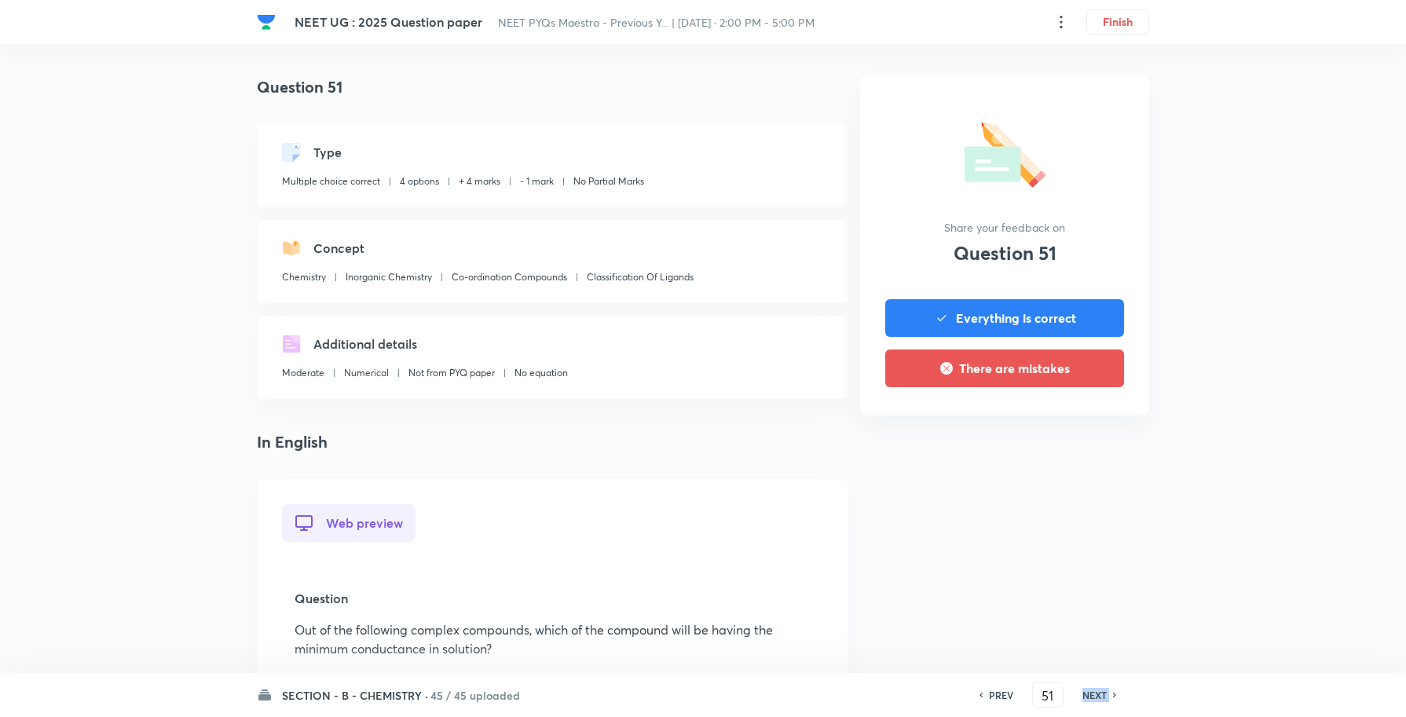
click at [1094, 693] on h6 "NEXT" at bounding box center [1094, 695] width 24 height 14
type input "52"
